Goal: Transaction & Acquisition: Purchase product/service

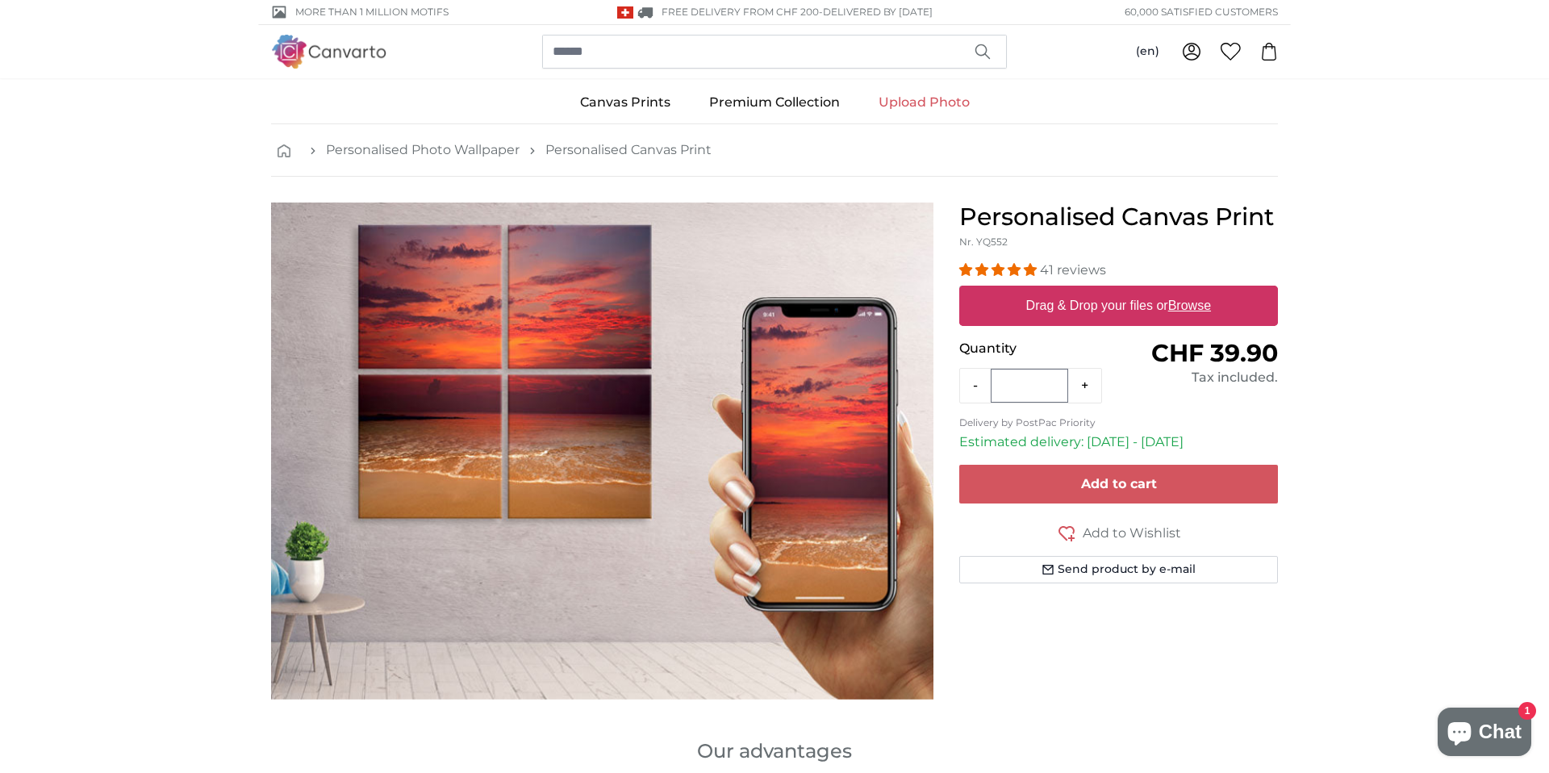
click at [1183, 302] on u "Browse" at bounding box center [1189, 305] width 43 height 14
click at [1183, 290] on input "Drag & Drop your files or Browse" at bounding box center [1118, 288] width 319 height 5
type input "**********"
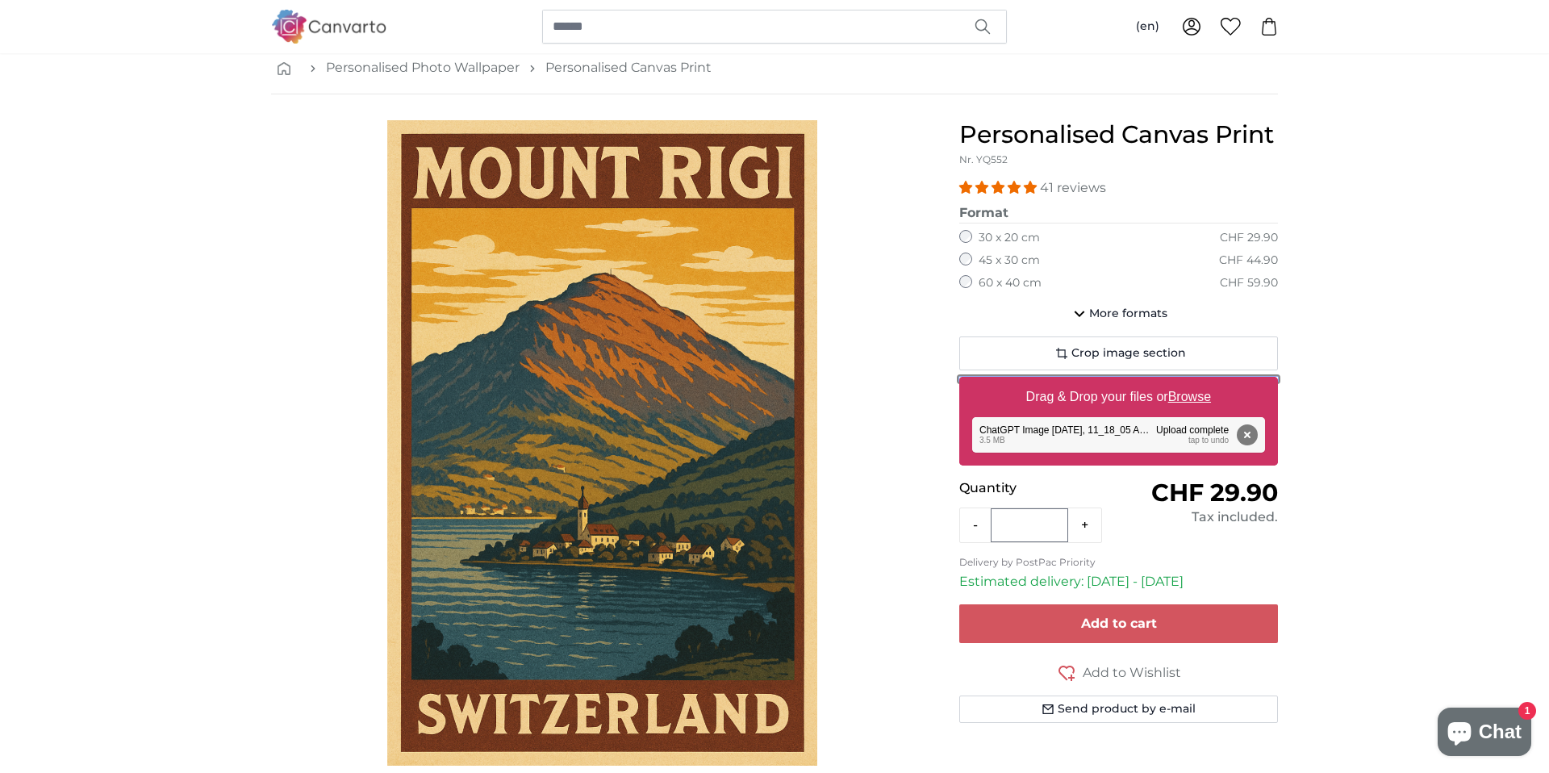
scroll to position [80, 0]
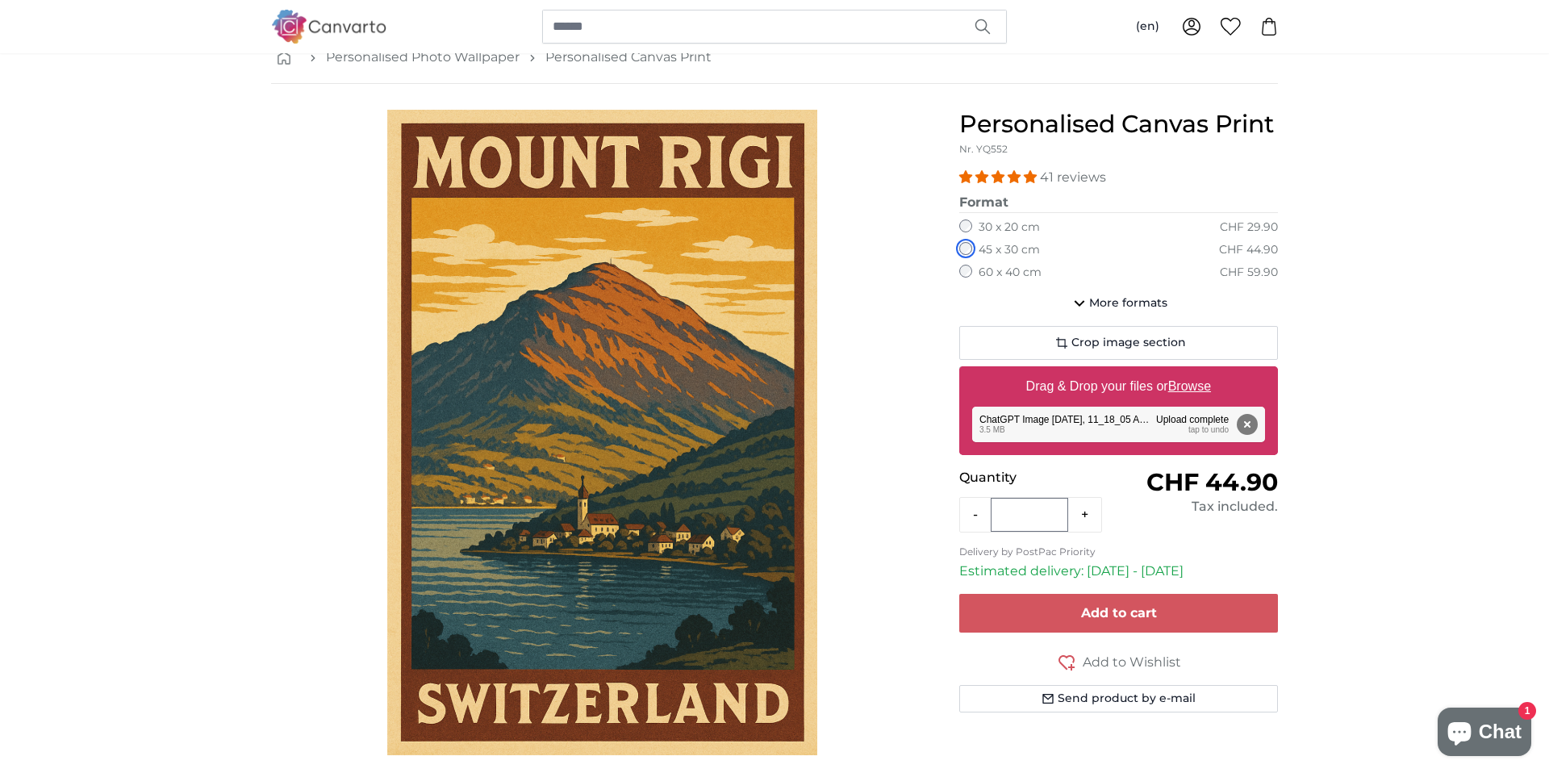
scroll to position [91, 0]
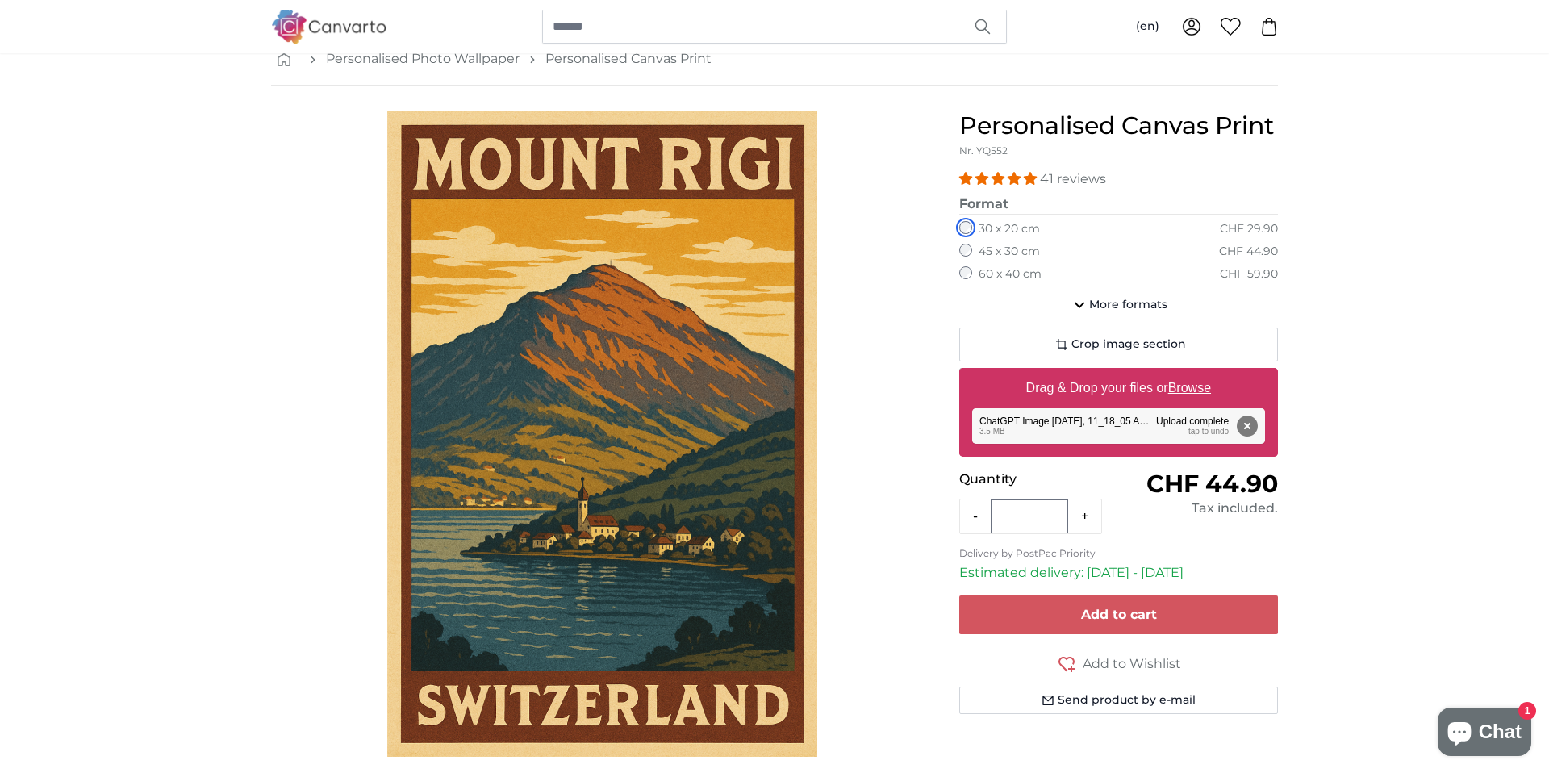
click at [962, 227] on div "30 x 20 cm CHF 29.90" at bounding box center [1118, 229] width 319 height 16
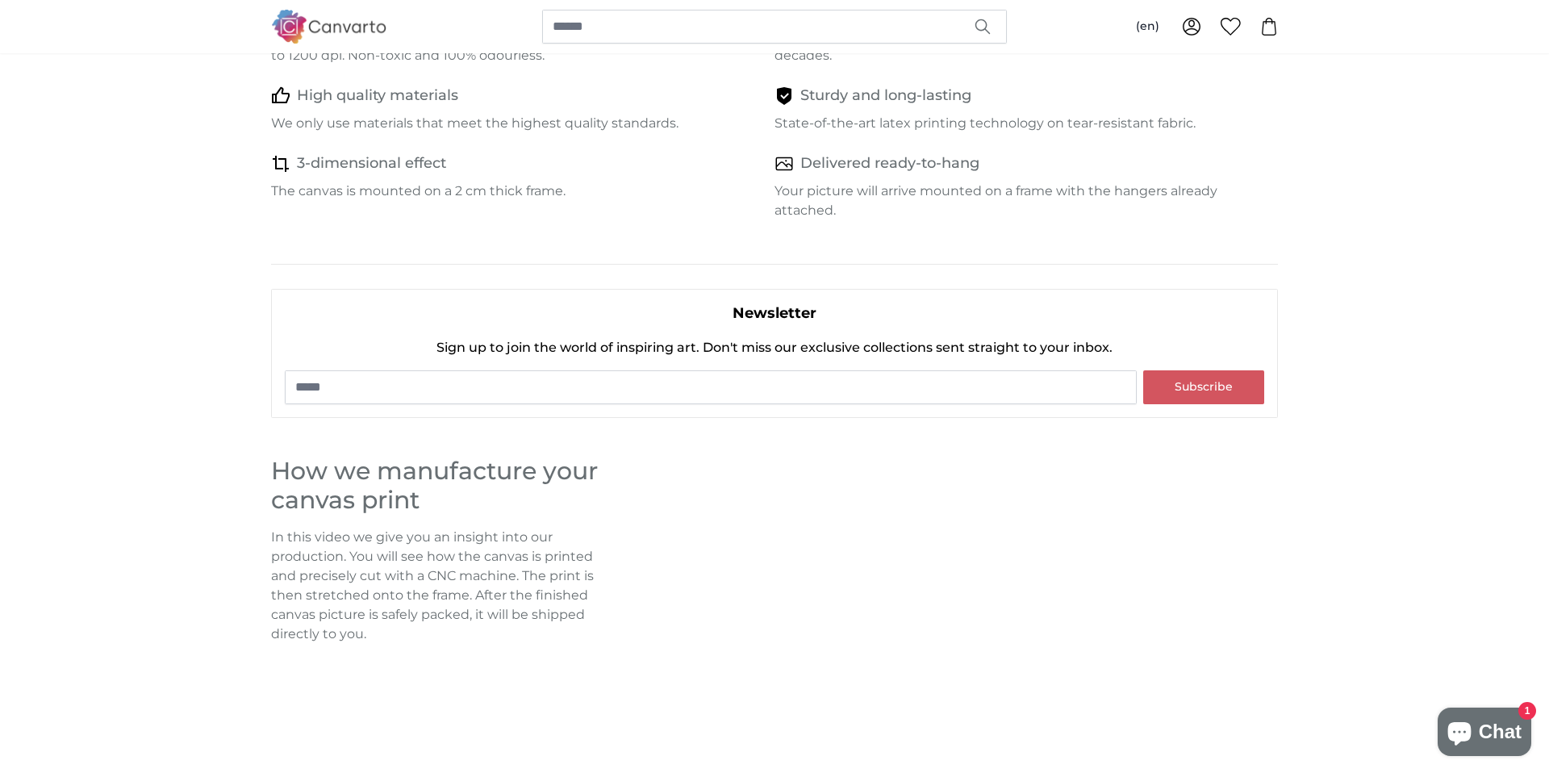
scroll to position [0, 0]
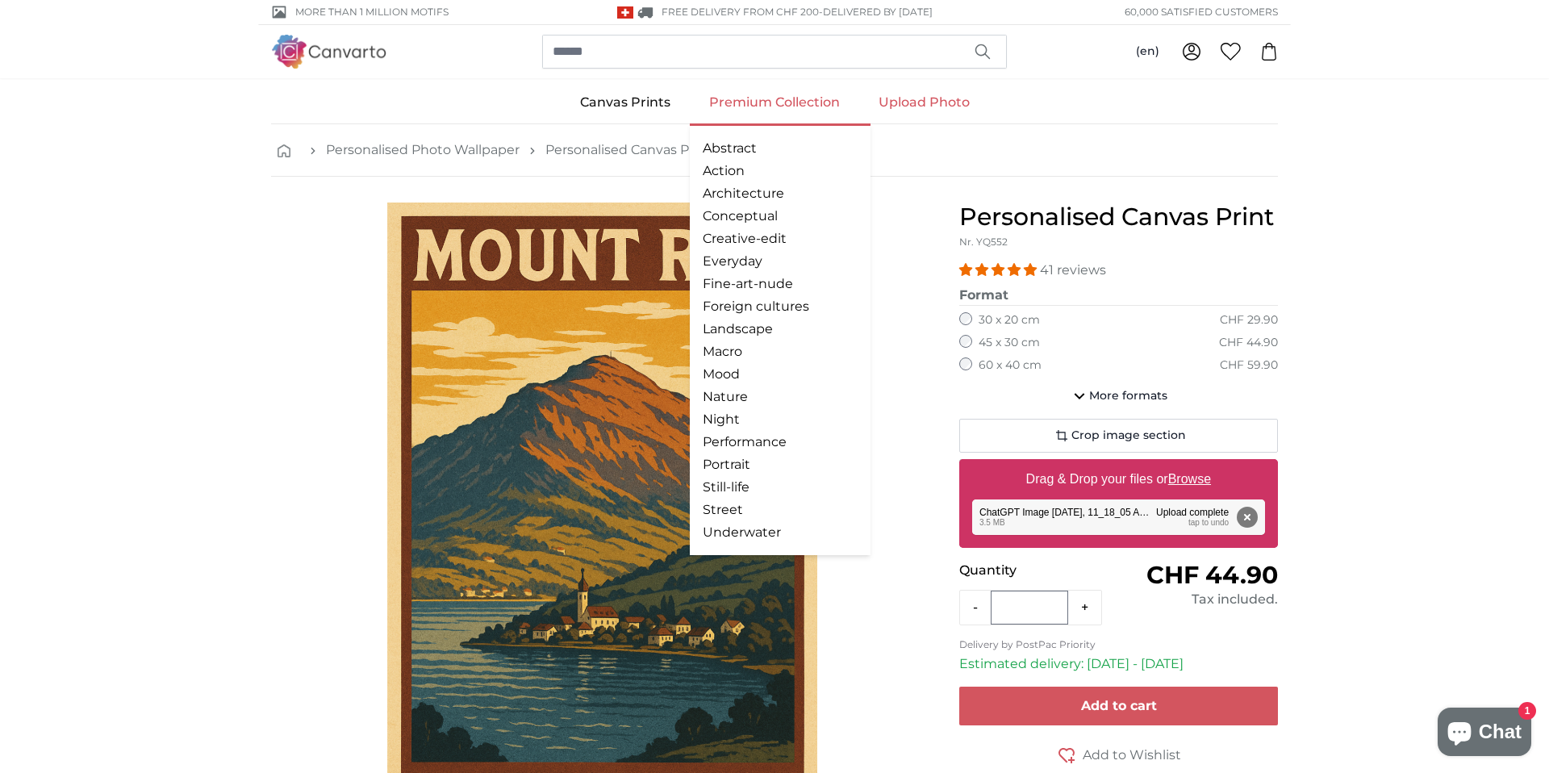
click at [734, 105] on link "Premium Collection" at bounding box center [774, 102] width 169 height 42
